Goal: Information Seeking & Learning: Learn about a topic

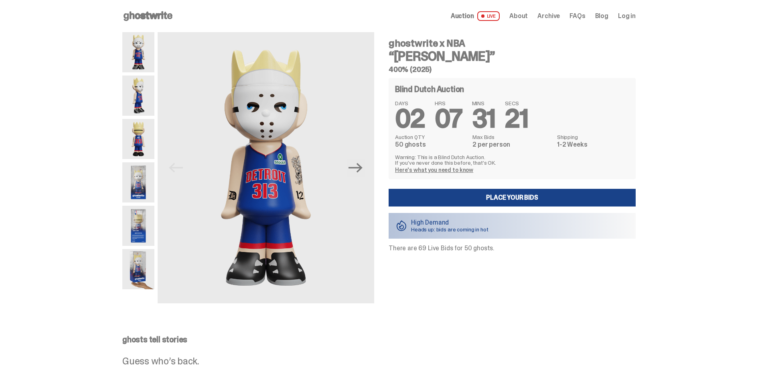
click at [145, 98] on img at bounding box center [138, 95] width 32 height 40
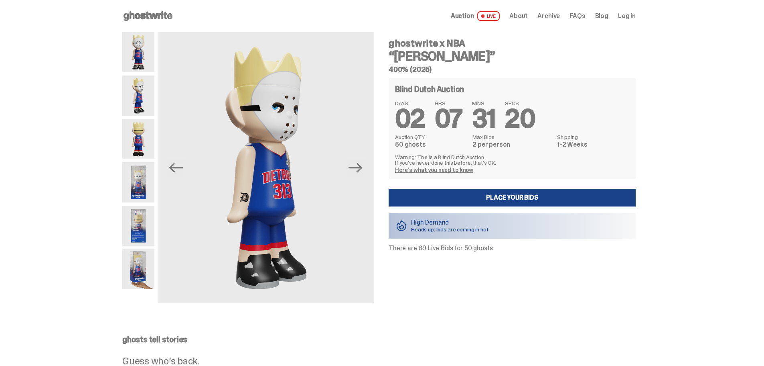
click at [140, 139] on img at bounding box center [138, 139] width 32 height 40
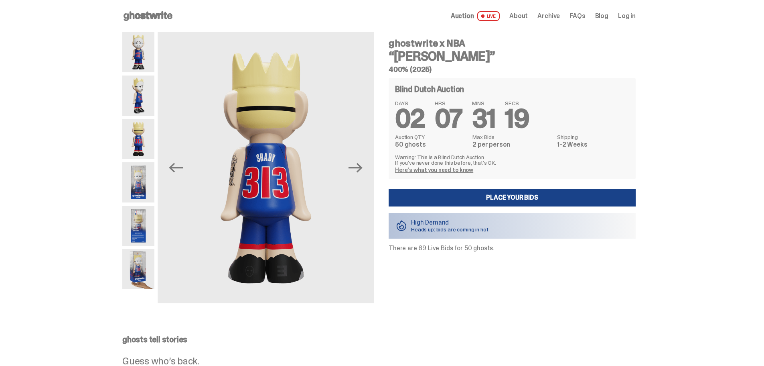
click at [136, 171] on img at bounding box center [138, 182] width 32 height 40
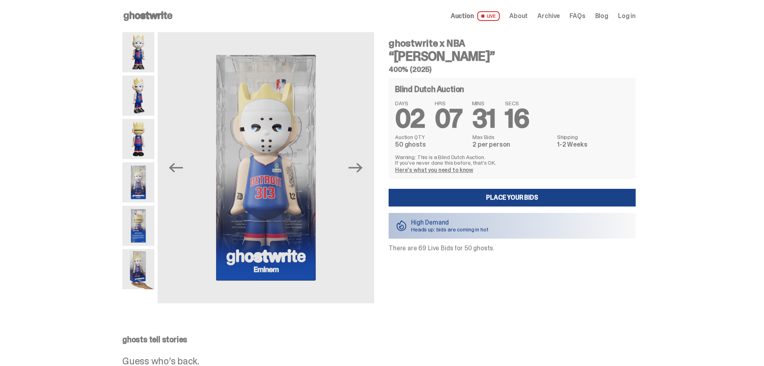
click at [139, 256] on img at bounding box center [138, 269] width 32 height 40
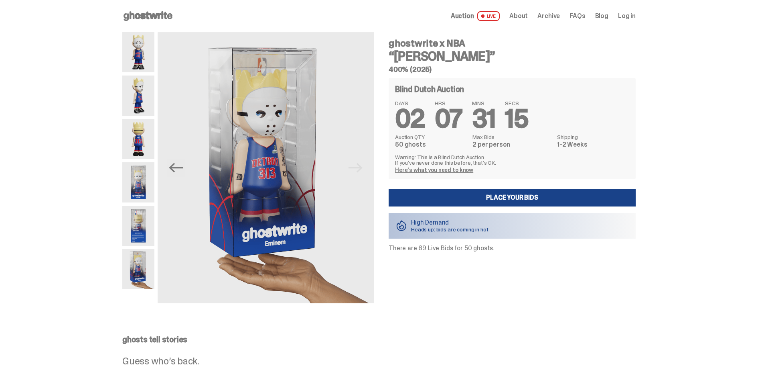
click at [140, 57] on img at bounding box center [138, 52] width 32 height 40
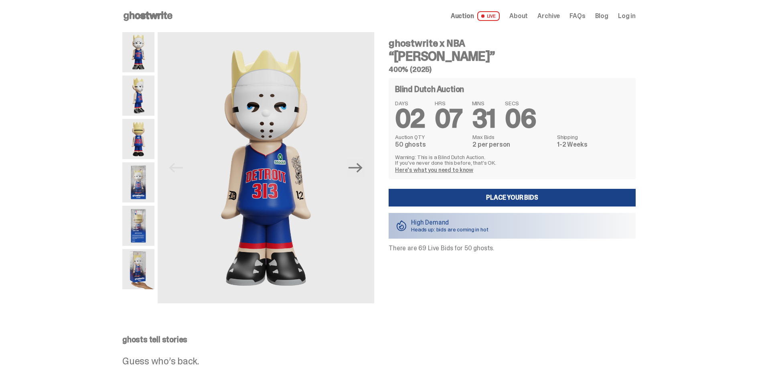
click at [452, 171] on link "Here's what you need to know" at bounding box center [434, 169] width 78 height 7
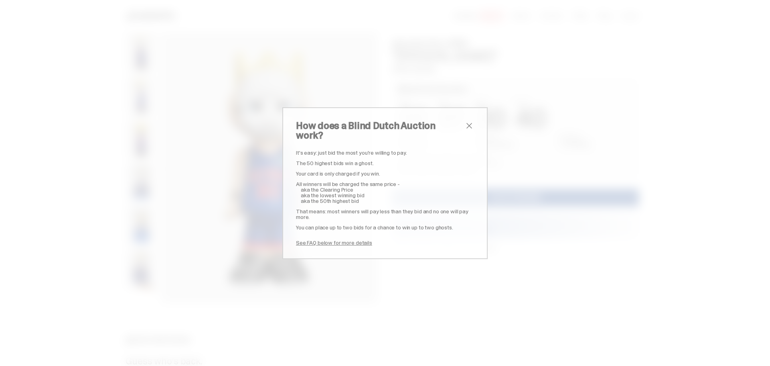
click at [466, 128] on div "How does a Blind Dutch Auction work? It's easy: just bid the most you're willin…" at bounding box center [384, 183] width 205 height 152
click at [466, 128] on span "close" at bounding box center [470, 126] width 10 height 10
